Goal: Task Accomplishment & Management: Manage account settings

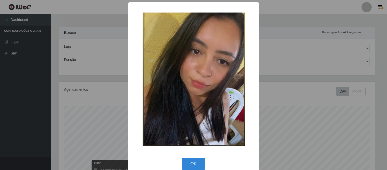
select select "463"
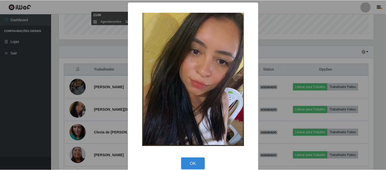
scroll to position [106, 316]
click at [196, 163] on button "OK" at bounding box center [194, 164] width 24 height 12
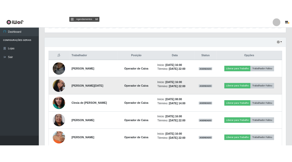
scroll to position [177, 0]
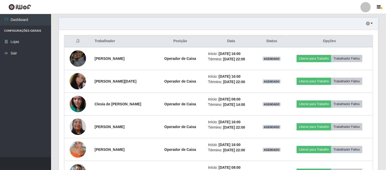
click at [138, 8] on header "Perfil Alterar Senha Sair" at bounding box center [193, 7] width 386 height 14
click at [32, 10] on link at bounding box center [20, 7] width 40 height 14
click at [18, 129] on ul "Dashboard Configurações Gerais Lojas Sair" at bounding box center [25, 85] width 51 height 143
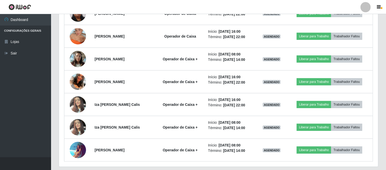
scroll to position [290, 0]
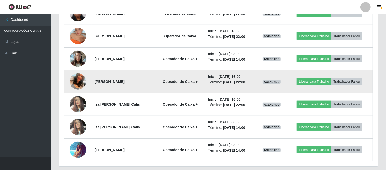
click at [75, 79] on img at bounding box center [78, 81] width 16 height 29
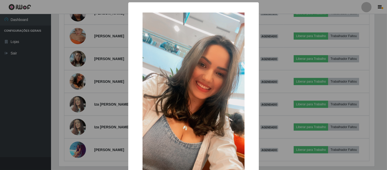
click at [229, 80] on img at bounding box center [194, 104] width 102 height 182
click at [268, 48] on div "× OK Cancel" at bounding box center [193, 85] width 387 height 170
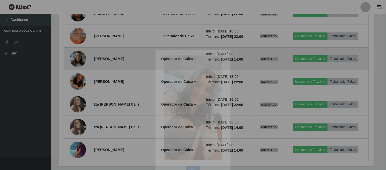
scroll to position [106, 319]
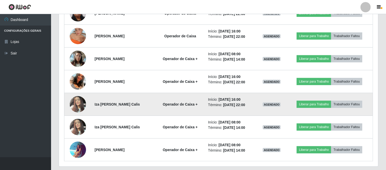
click at [78, 101] on img at bounding box center [78, 104] width 16 height 22
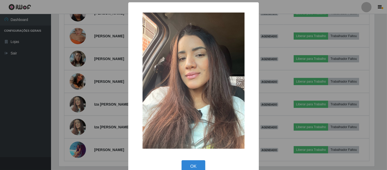
click at [342, 46] on div "× OK Cancel" at bounding box center [193, 85] width 387 height 170
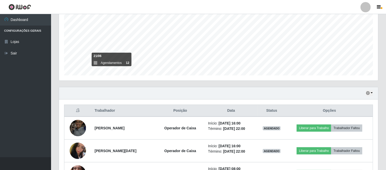
scroll to position [164, 0]
